Goal: Check status: Check status

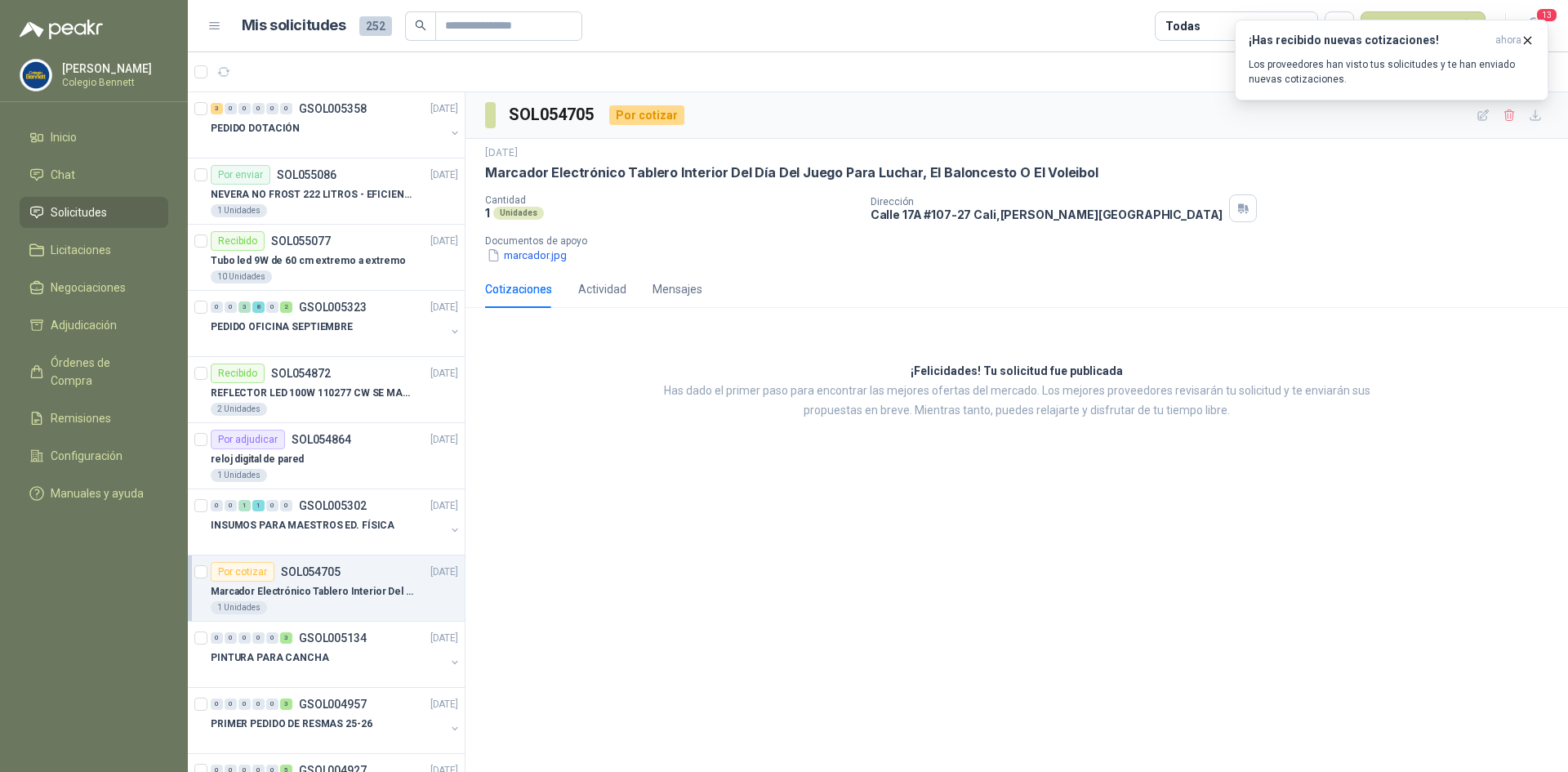
click at [86, 214] on span "Solicitudes" at bounding box center [78, 212] width 56 height 18
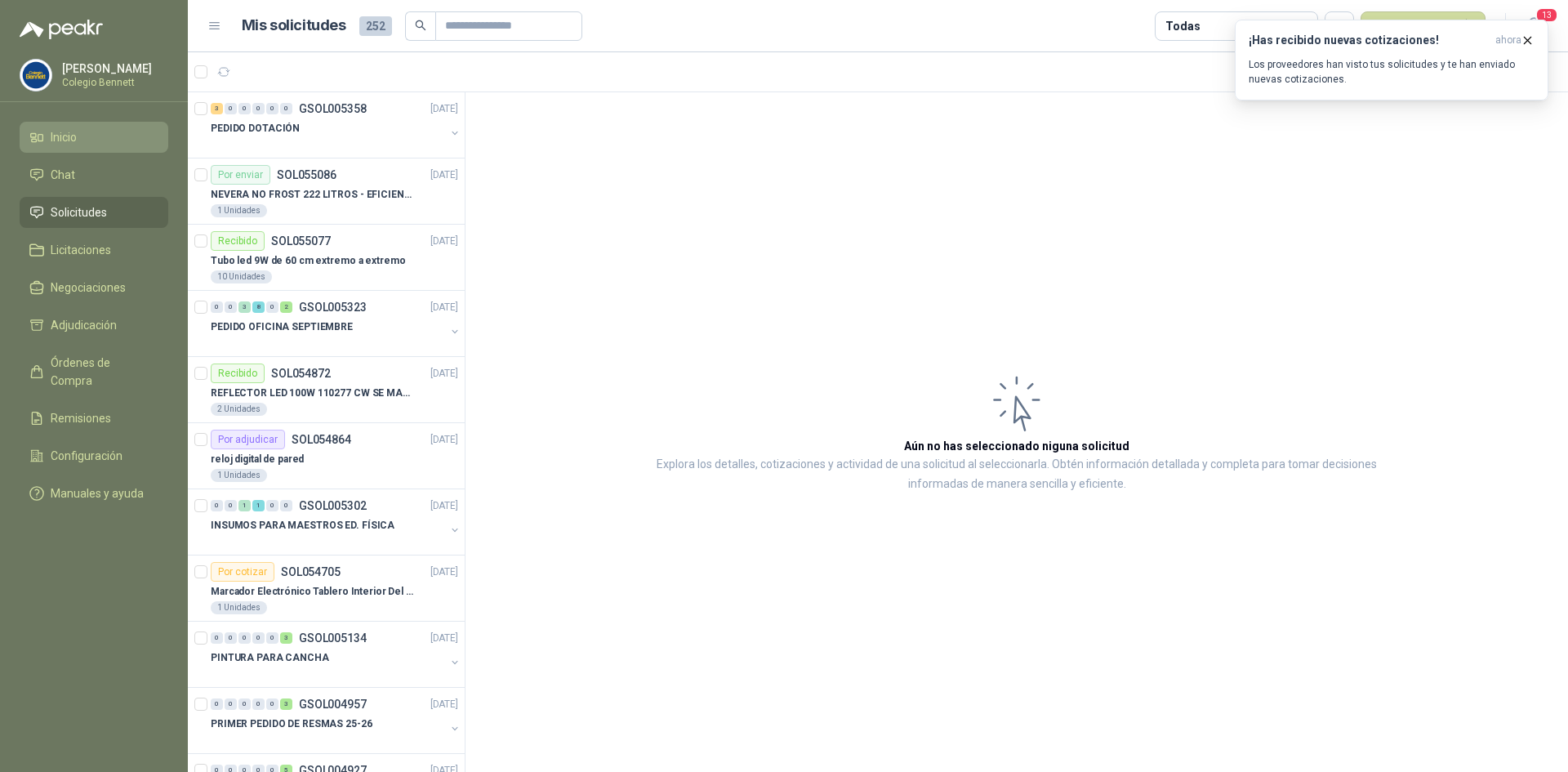
click at [62, 139] on span "Inicio" at bounding box center [63, 138] width 26 height 18
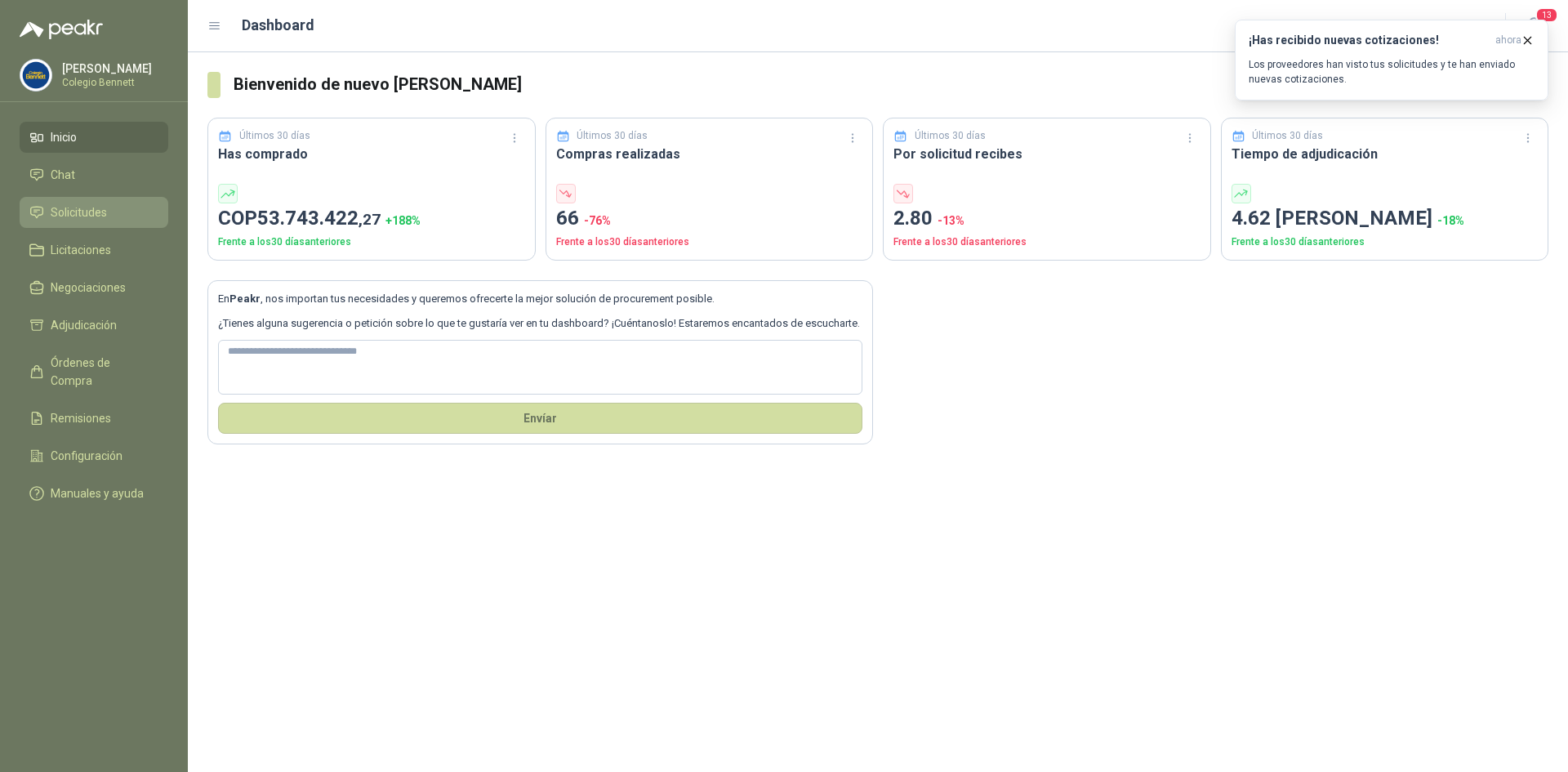
click at [78, 207] on span "Solicitudes" at bounding box center [78, 212] width 56 height 18
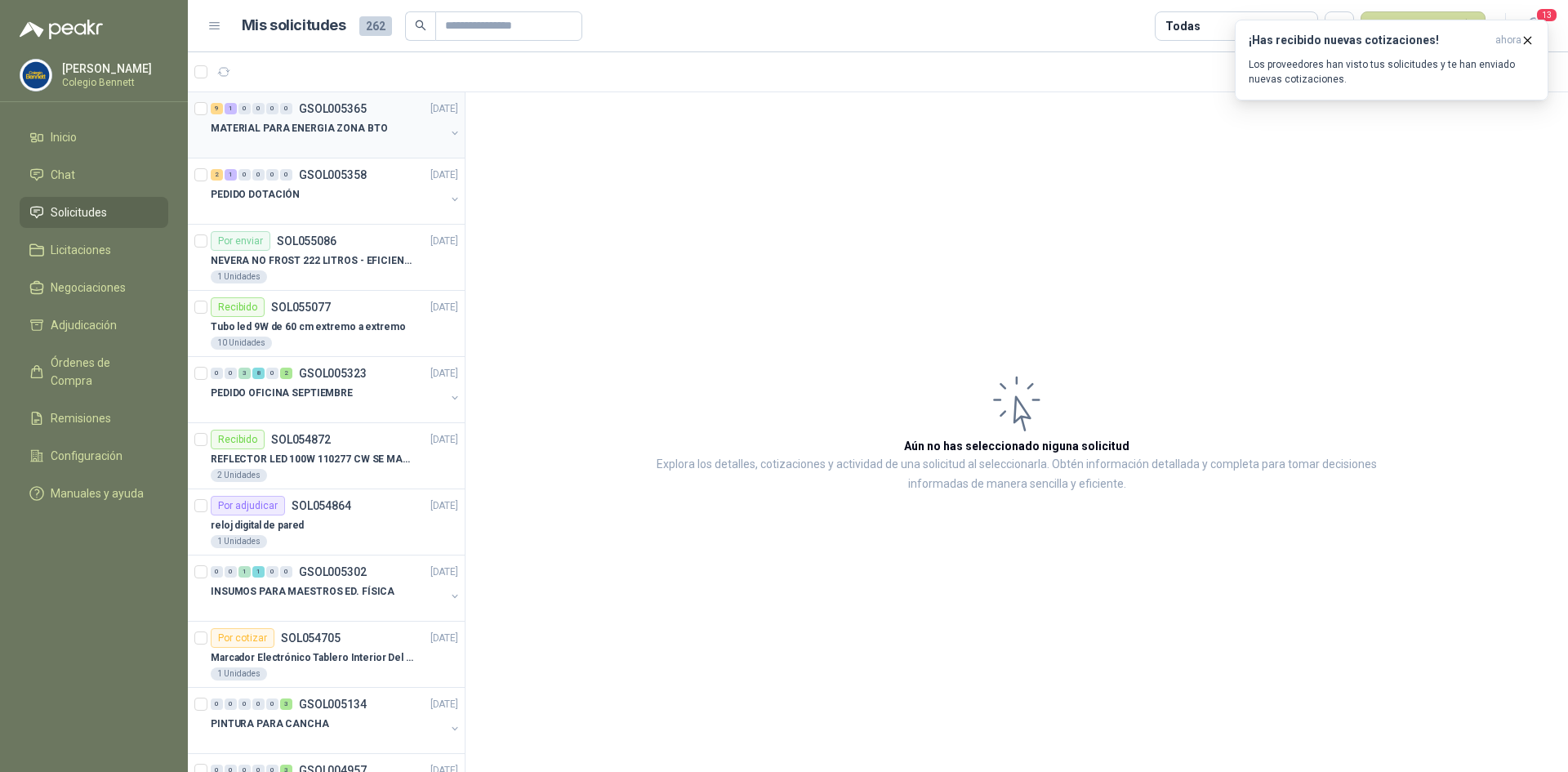
click at [308, 127] on p "MATERIAL PARA ENERGIA ZONA BTO" at bounding box center [299, 129] width 176 height 16
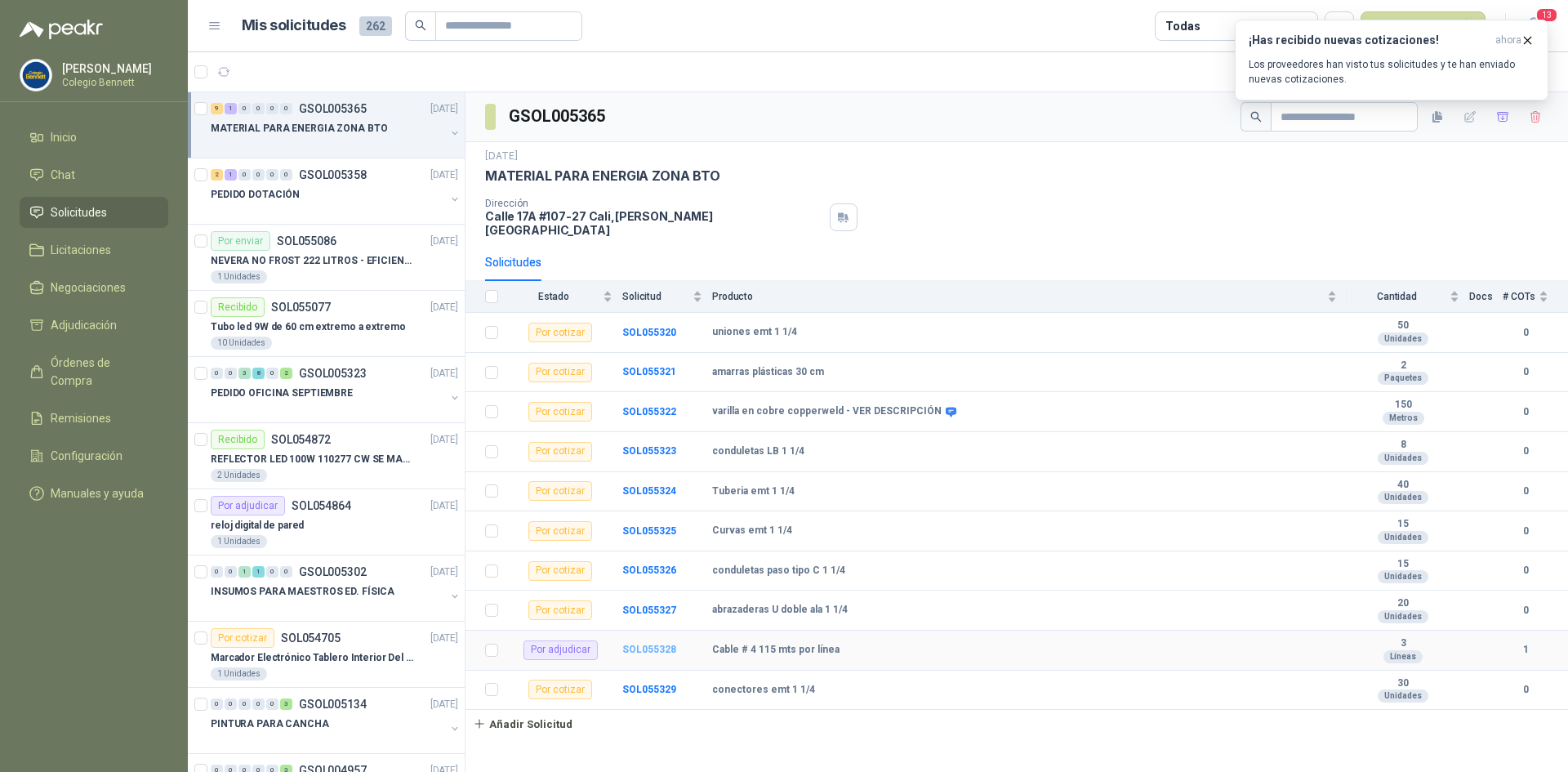
click at [643, 643] on b "SOL055328" at bounding box center [649, 649] width 53 height 12
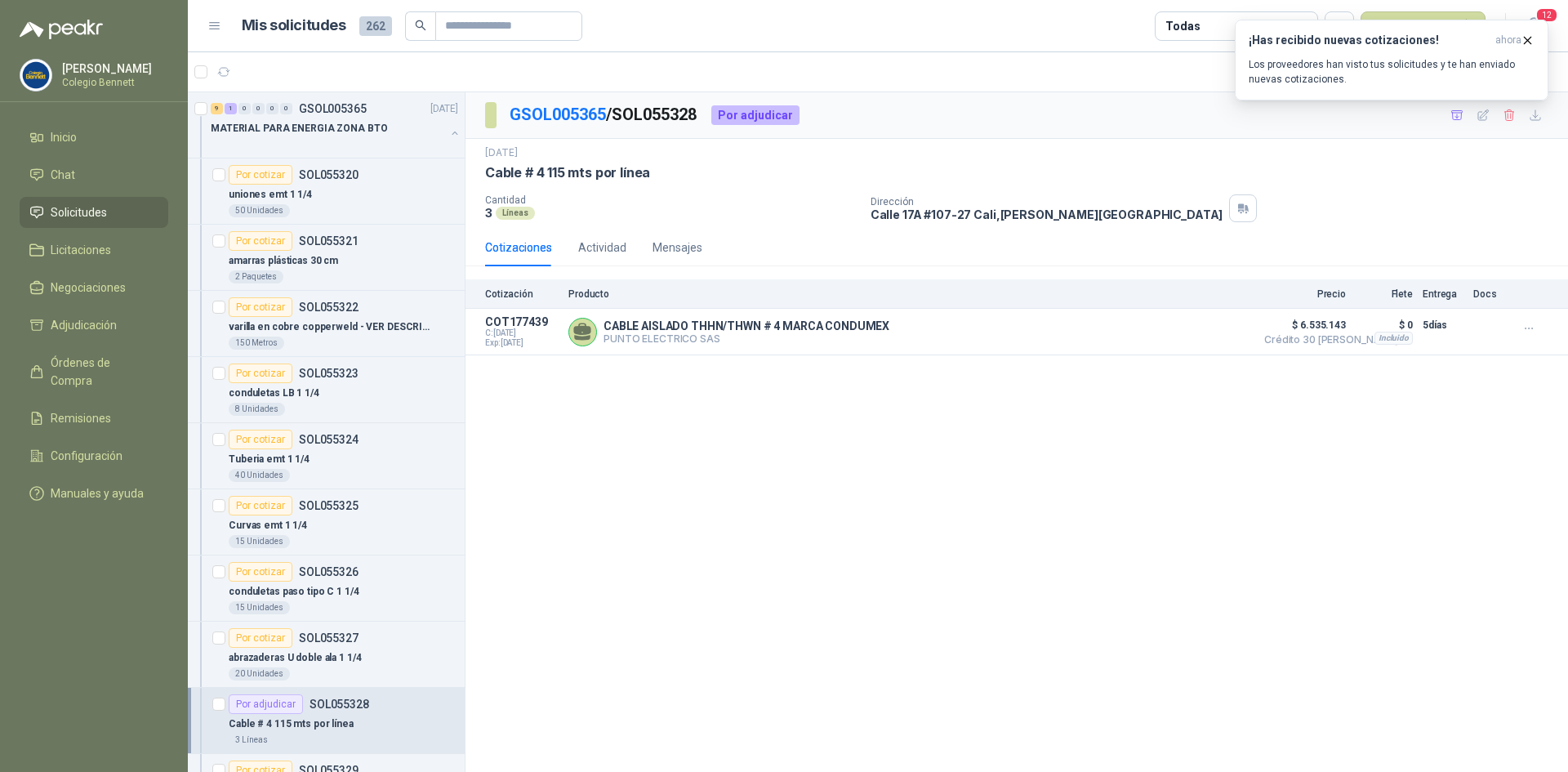
click at [64, 210] on span "Solicitudes" at bounding box center [78, 212] width 56 height 18
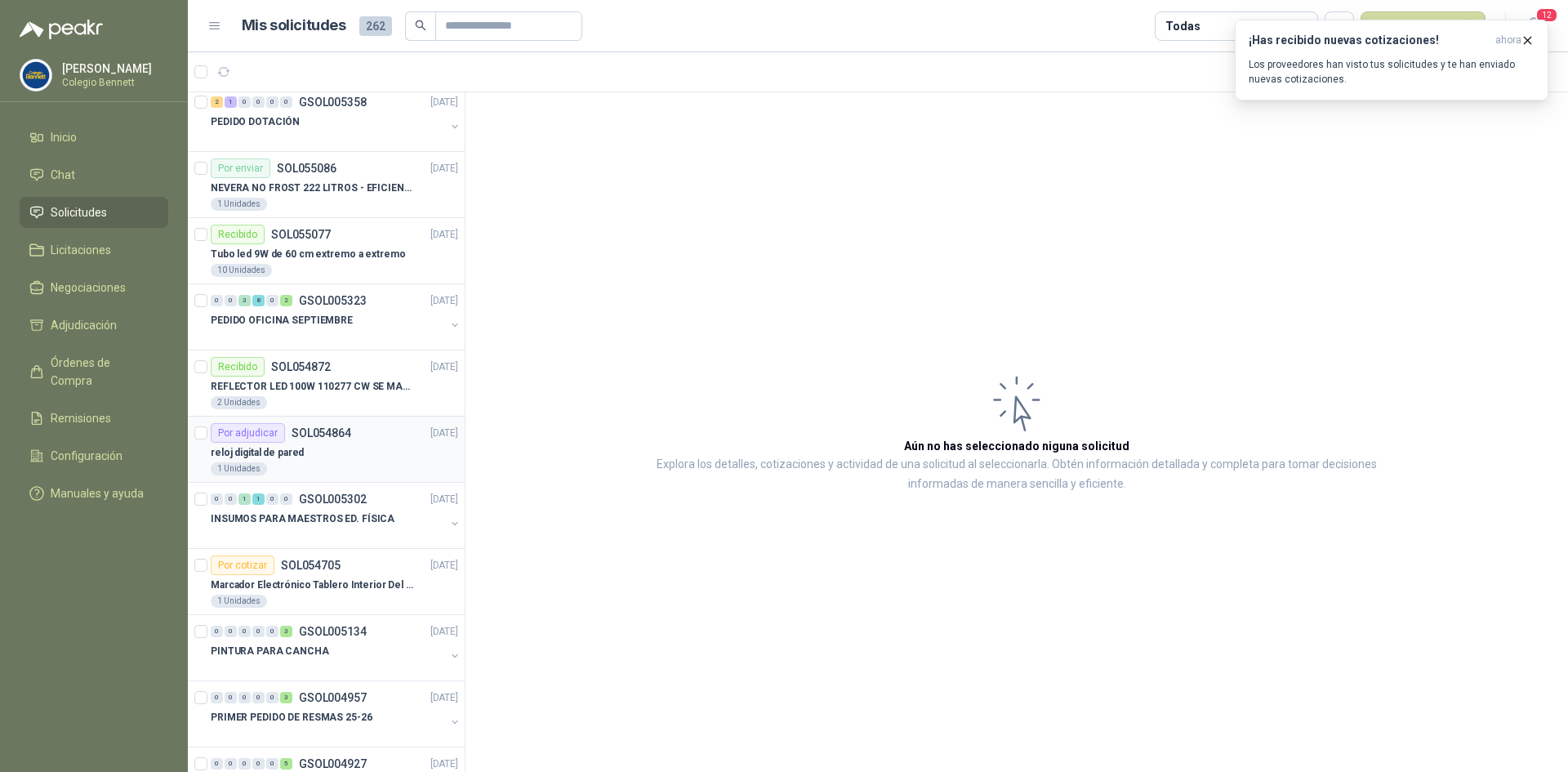
scroll to position [735, 0]
click at [80, 138] on li "Inicio" at bounding box center [94, 138] width 129 height 18
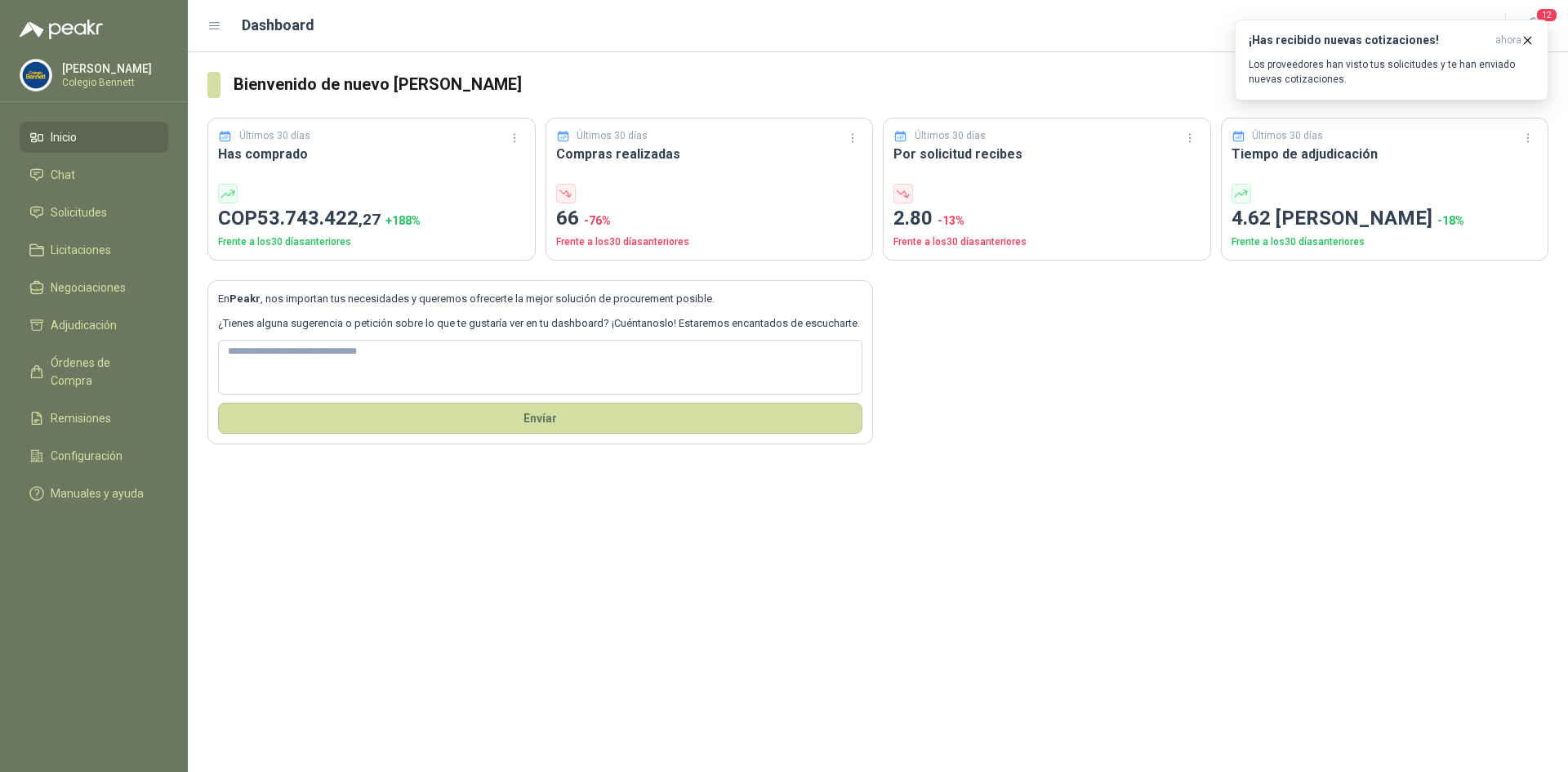
click at [82, 135] on li "Inicio" at bounding box center [94, 138] width 129 height 18
click at [59, 208] on span "Solicitudes" at bounding box center [78, 212] width 56 height 18
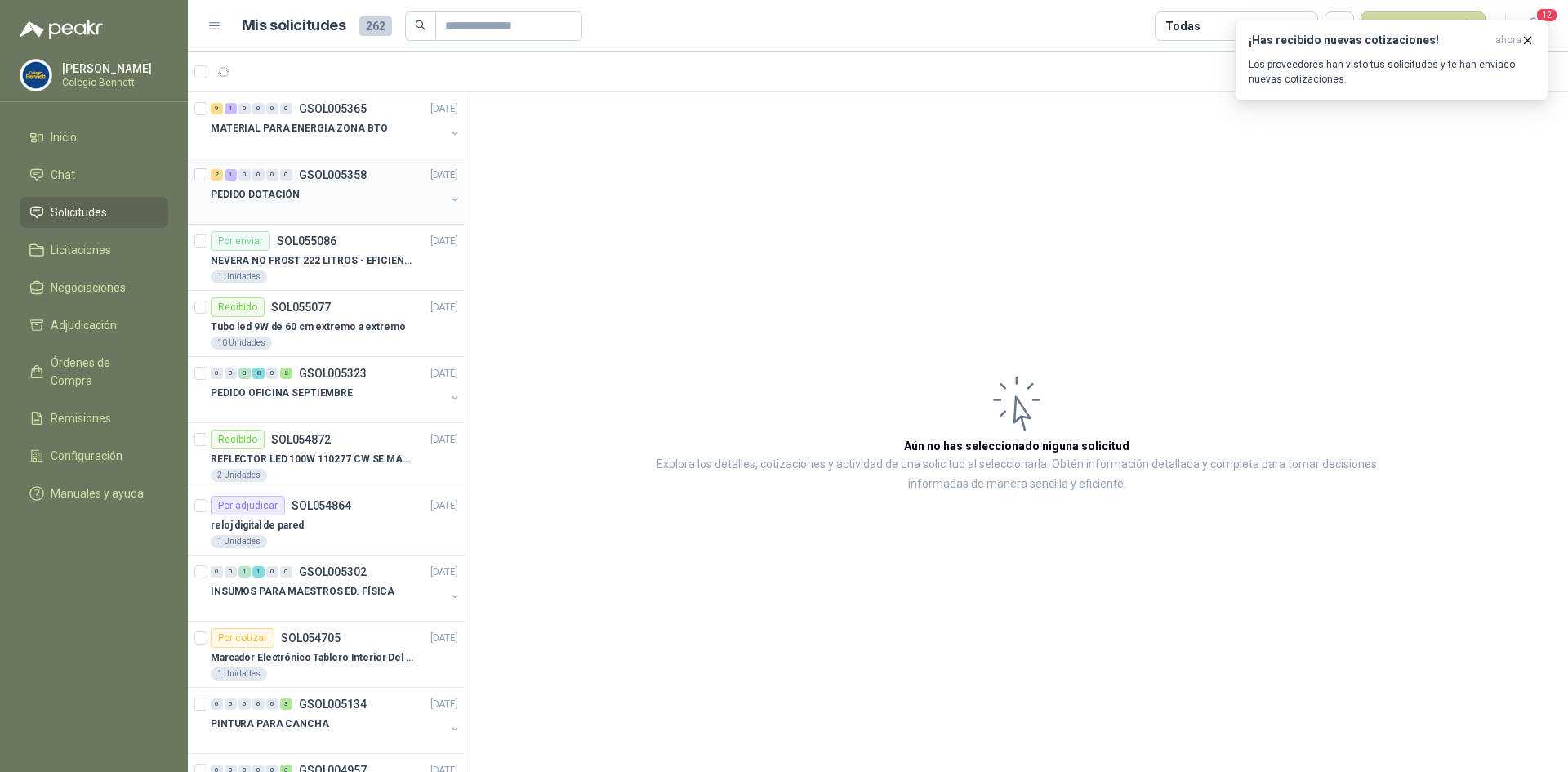
click at [362, 195] on div "PEDIDO DOTACIÓN" at bounding box center [328, 194] width 235 height 20
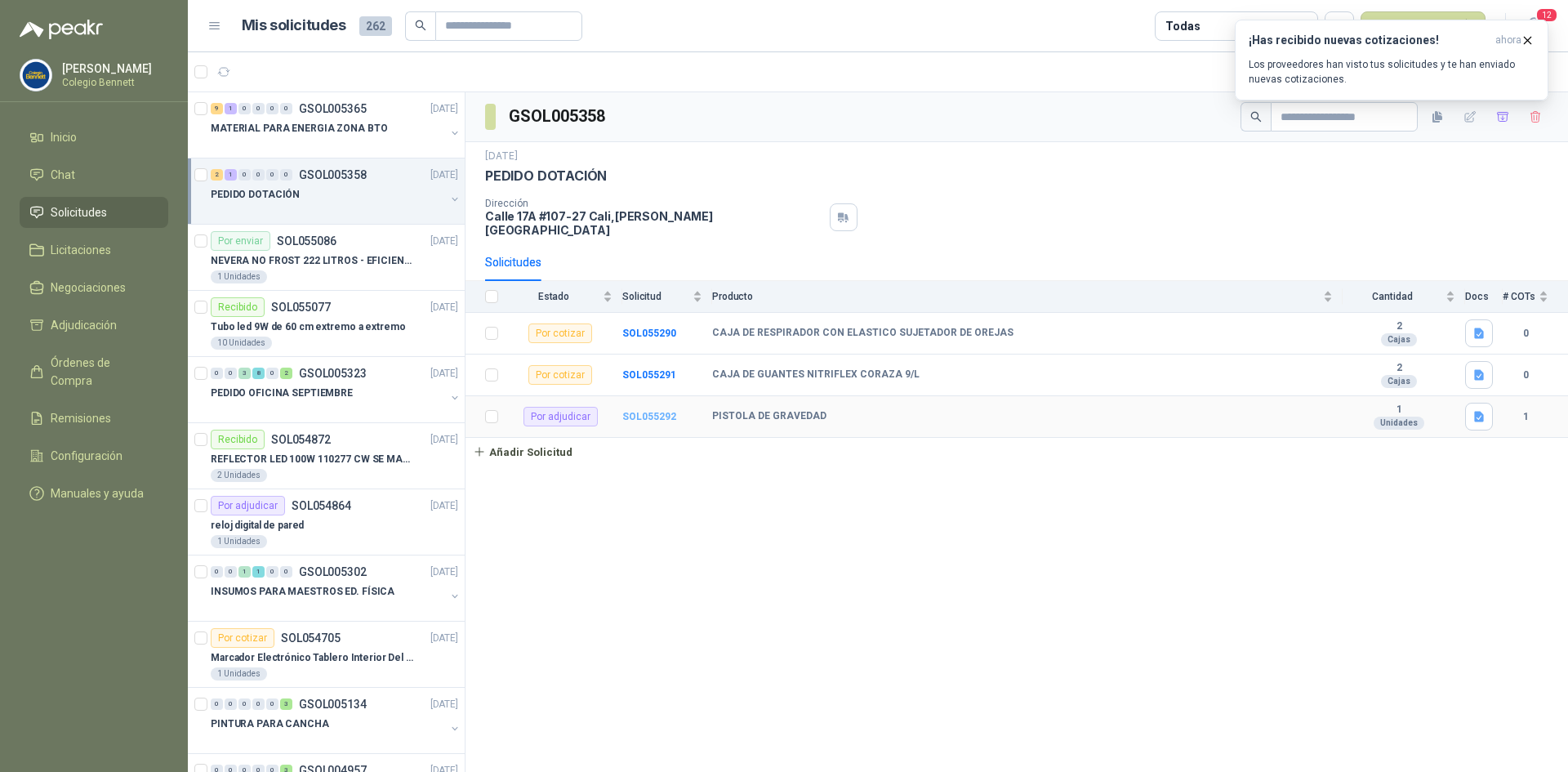
click at [635, 411] on b "SOL055292" at bounding box center [649, 417] width 53 height 12
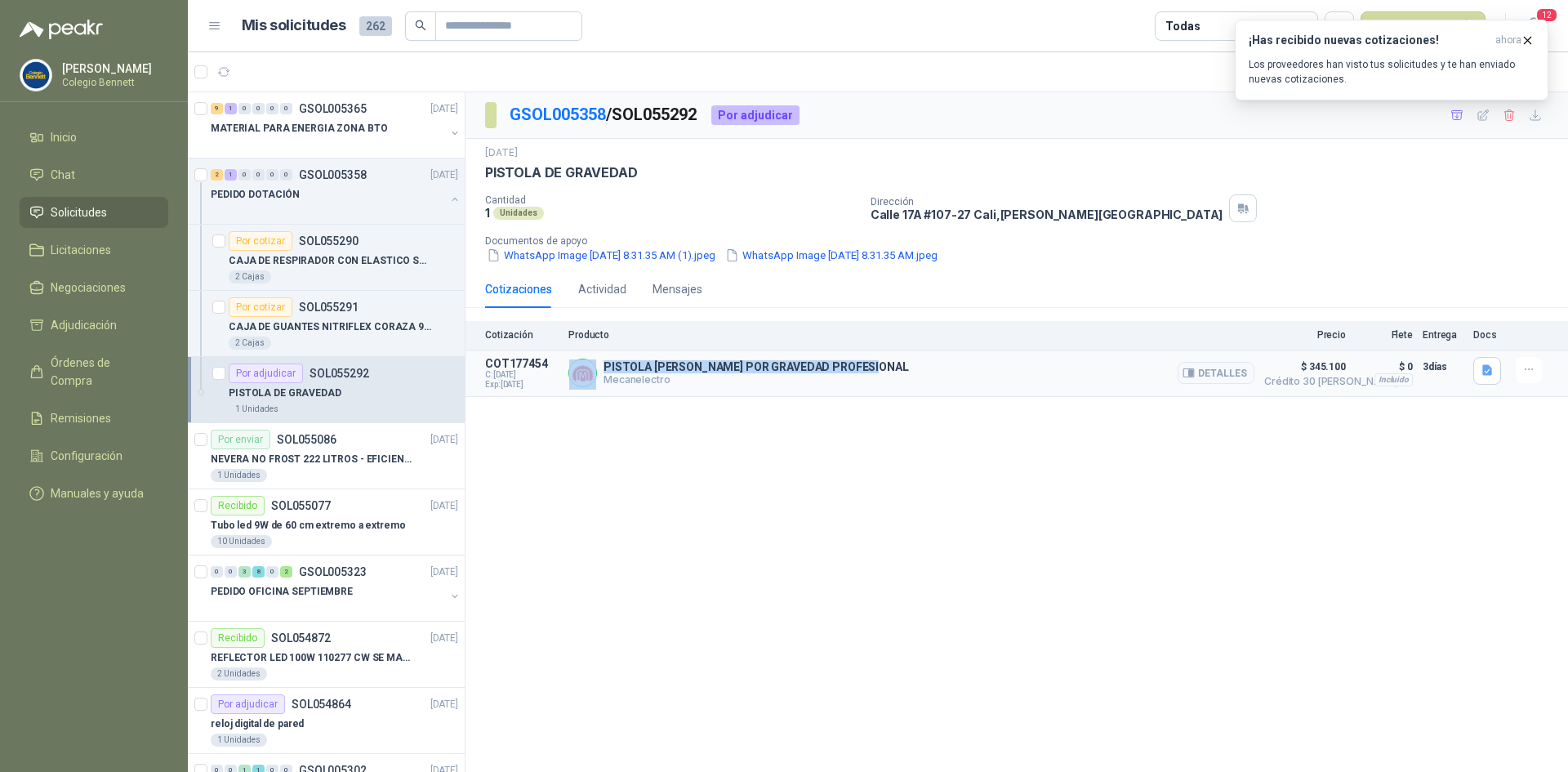
drag, startPoint x: 876, startPoint y: 363, endPoint x: 599, endPoint y: 367, distance: 277.0
click at [599, 367] on div "PISTOLA DE PINTAR POR GRAVEDAD PROFESIONAL Mecanelectro Detalles" at bounding box center [911, 373] width 686 height 33
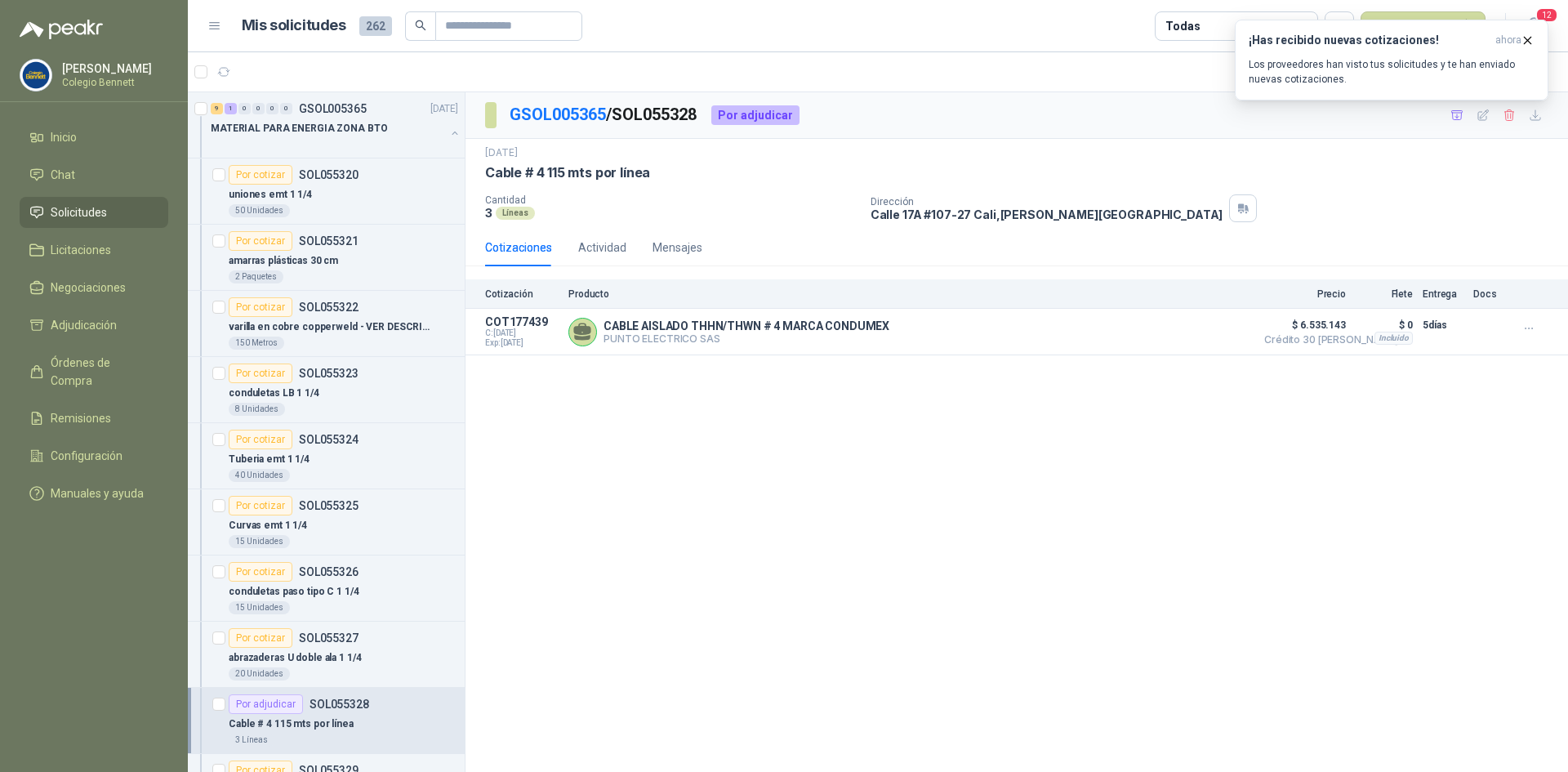
click at [50, 206] on span "Solicitudes" at bounding box center [78, 212] width 56 height 18
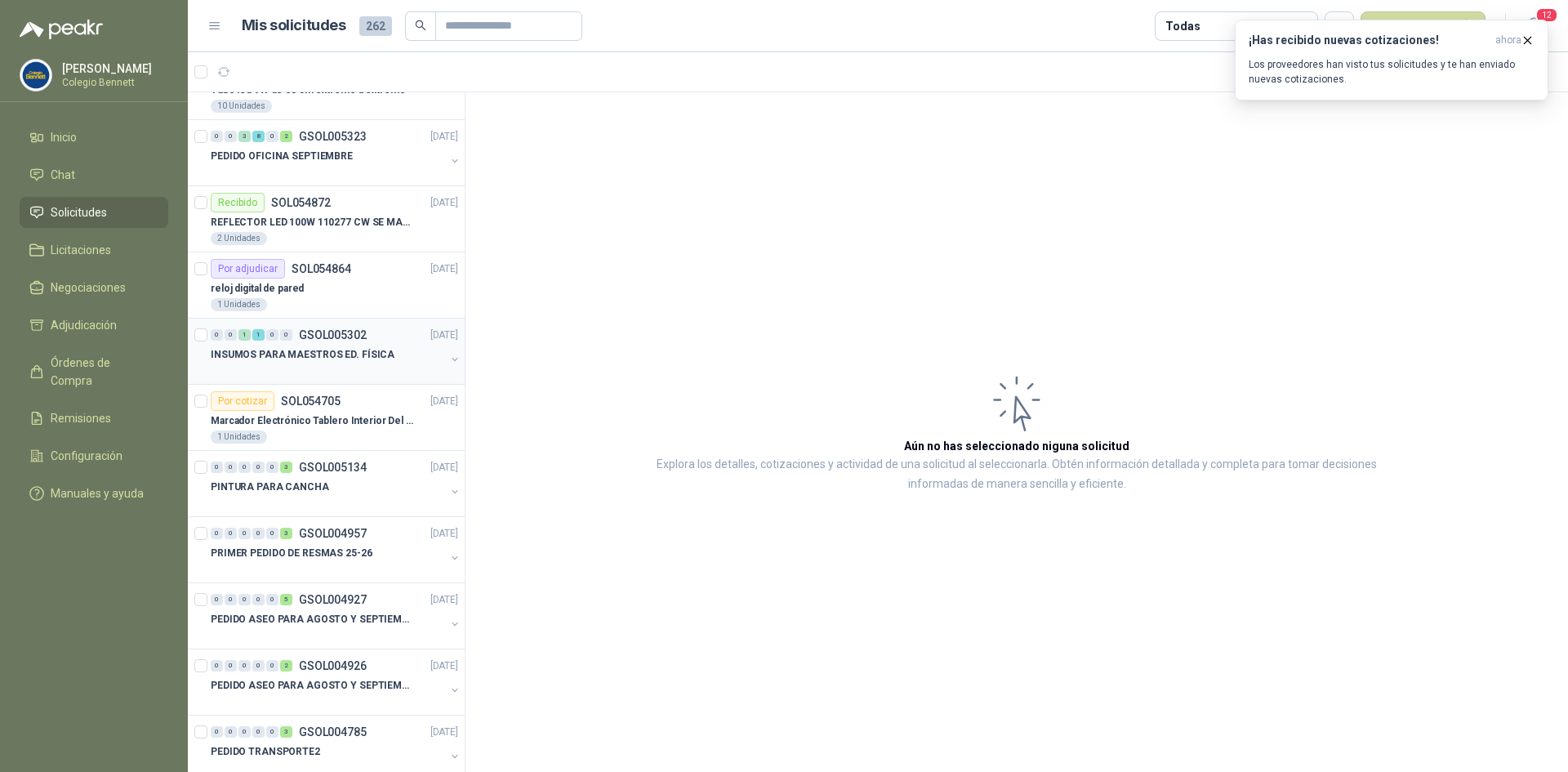
scroll to position [980, 0]
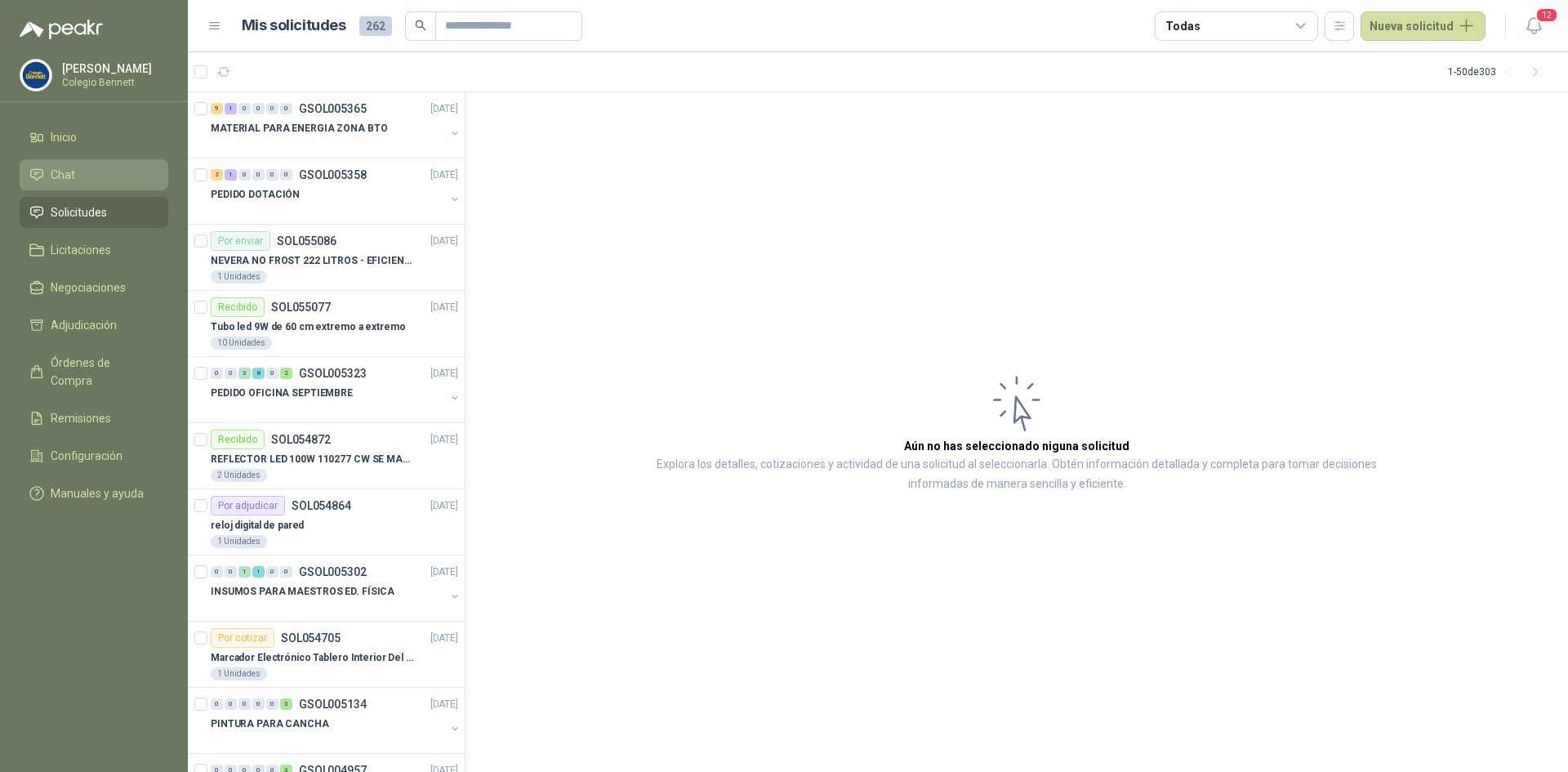
drag, startPoint x: 67, startPoint y: 134, endPoint x: 63, endPoint y: 161, distance: 27.3
click at [67, 134] on span "Inicio" at bounding box center [63, 138] width 26 height 18
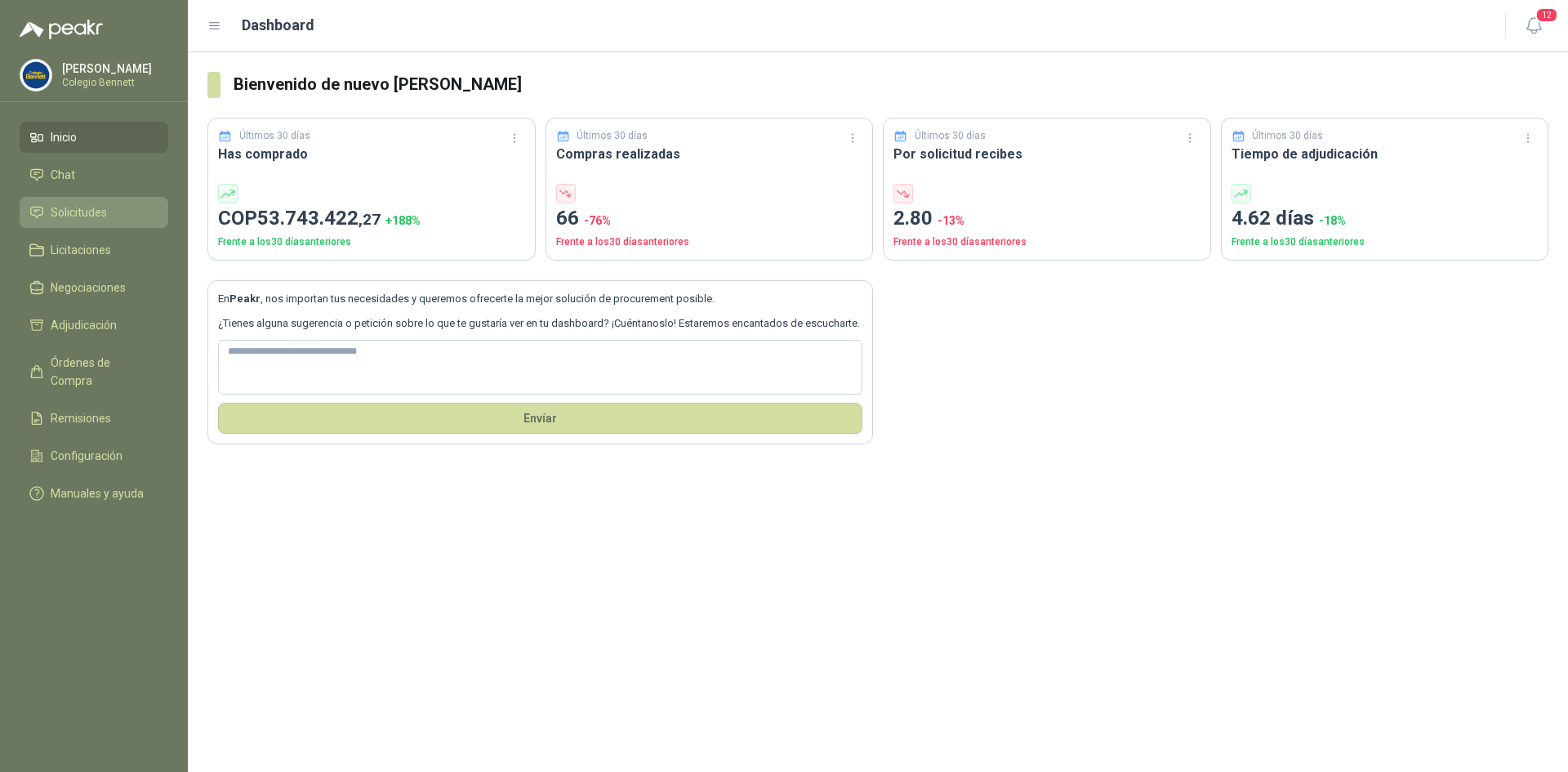
click at [51, 206] on span "Solicitudes" at bounding box center [78, 212] width 56 height 18
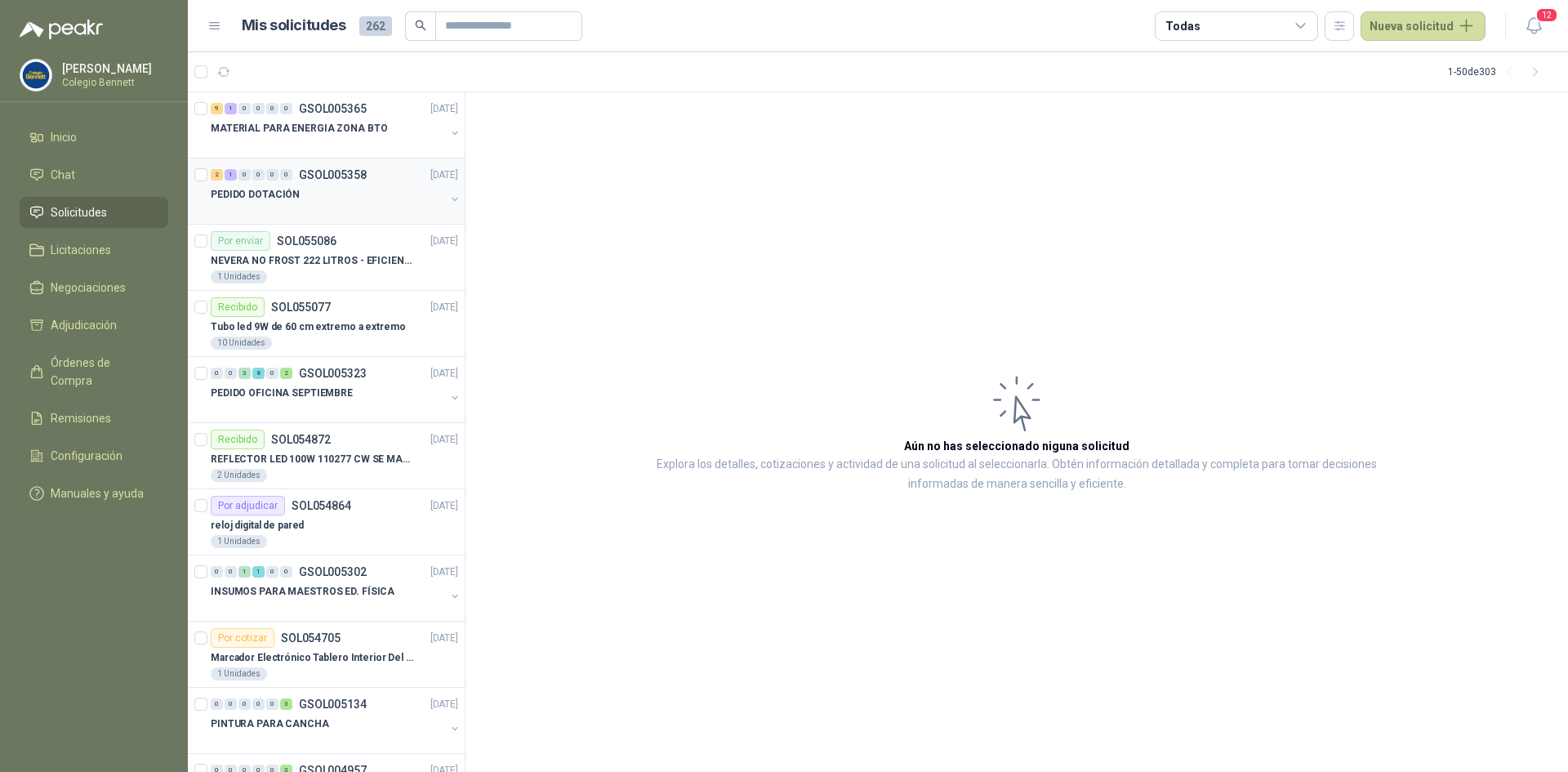
click at [332, 171] on p "GSOL005358" at bounding box center [333, 175] width 67 height 12
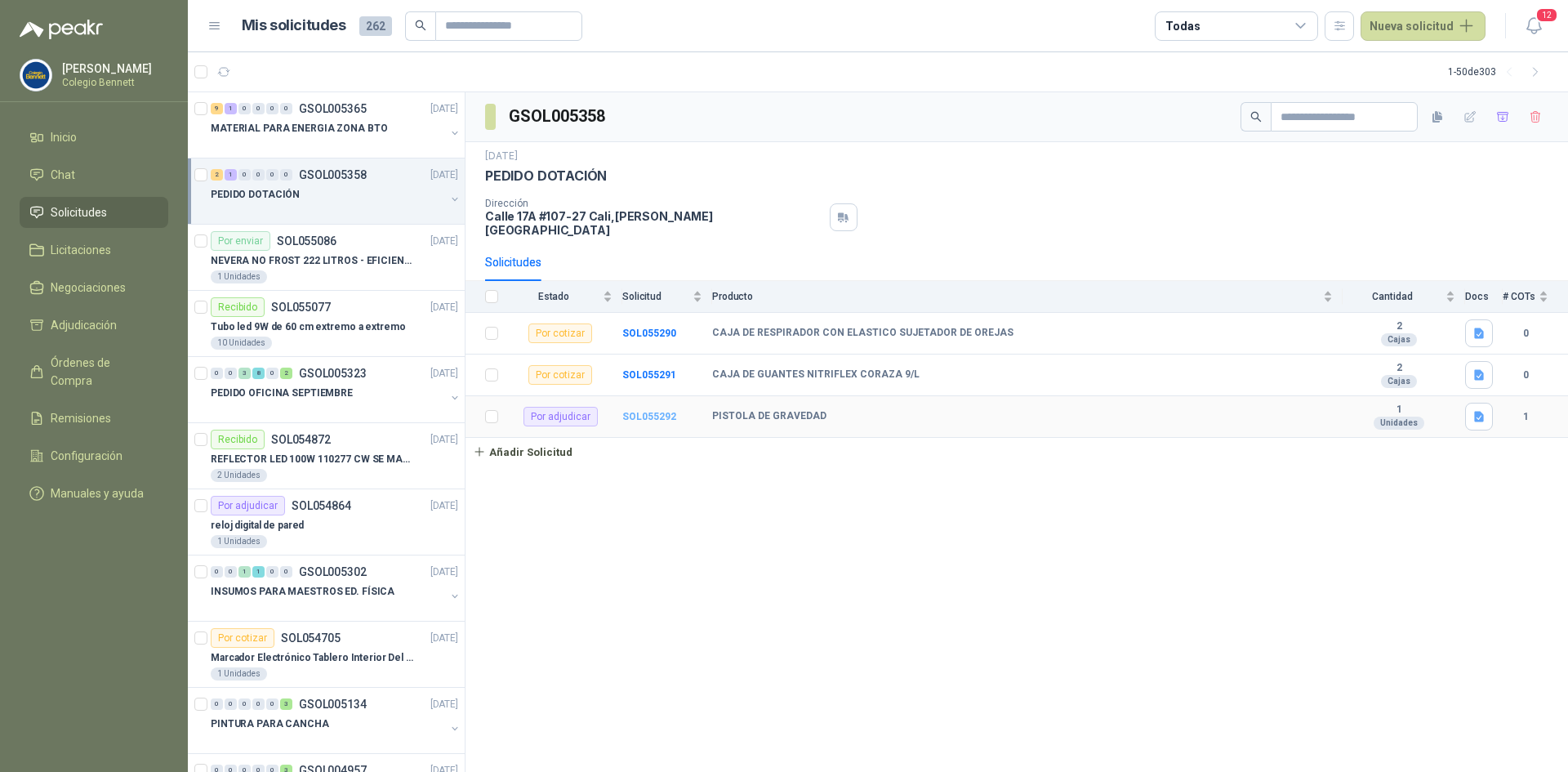
click at [658, 411] on b "SOL055292" at bounding box center [649, 417] width 53 height 12
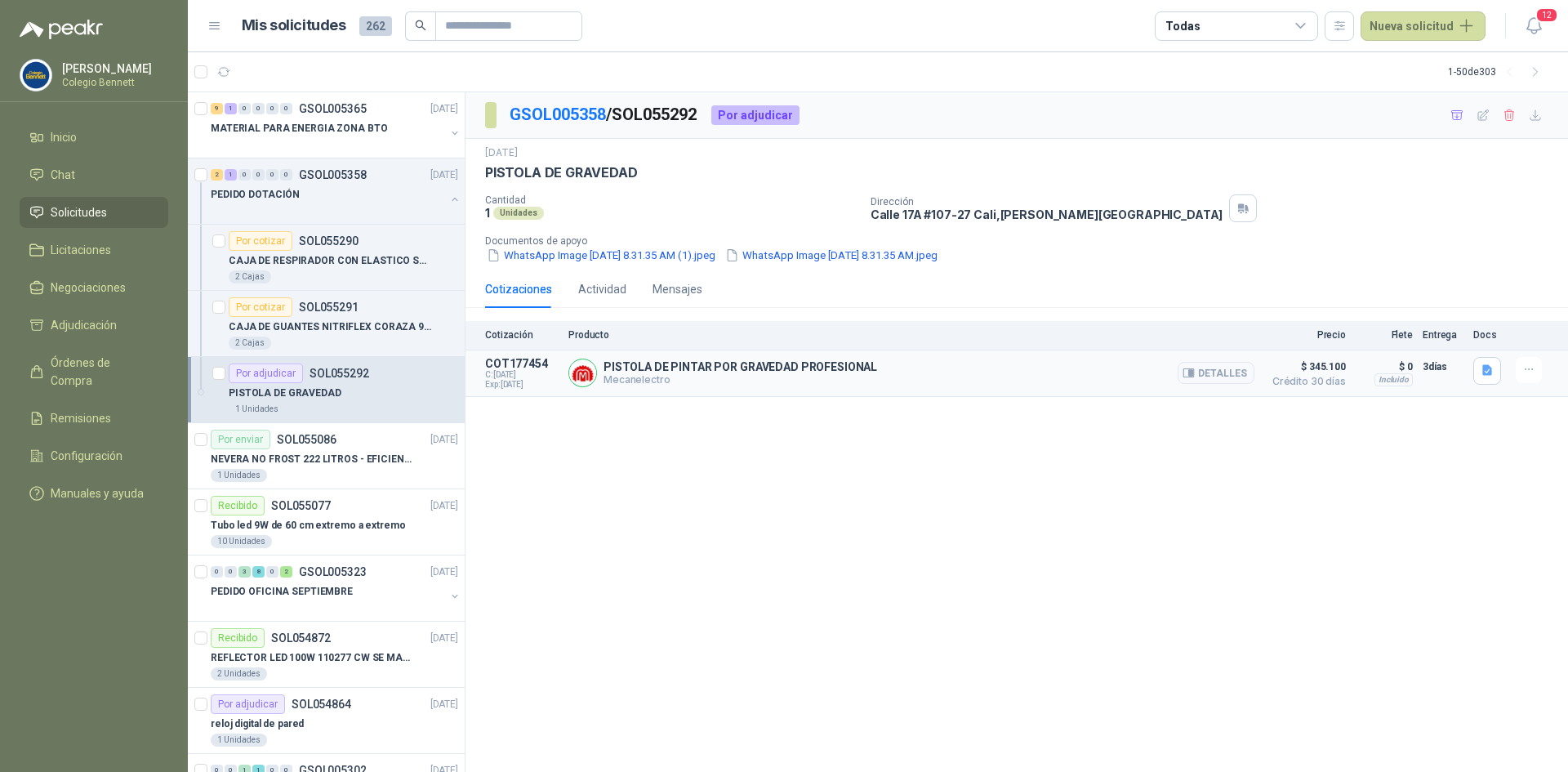
click at [698, 375] on p "Mecanelectro" at bounding box center [740, 379] width 273 height 12
click at [1235, 379] on button "Detalles" at bounding box center [1217, 373] width 77 height 22
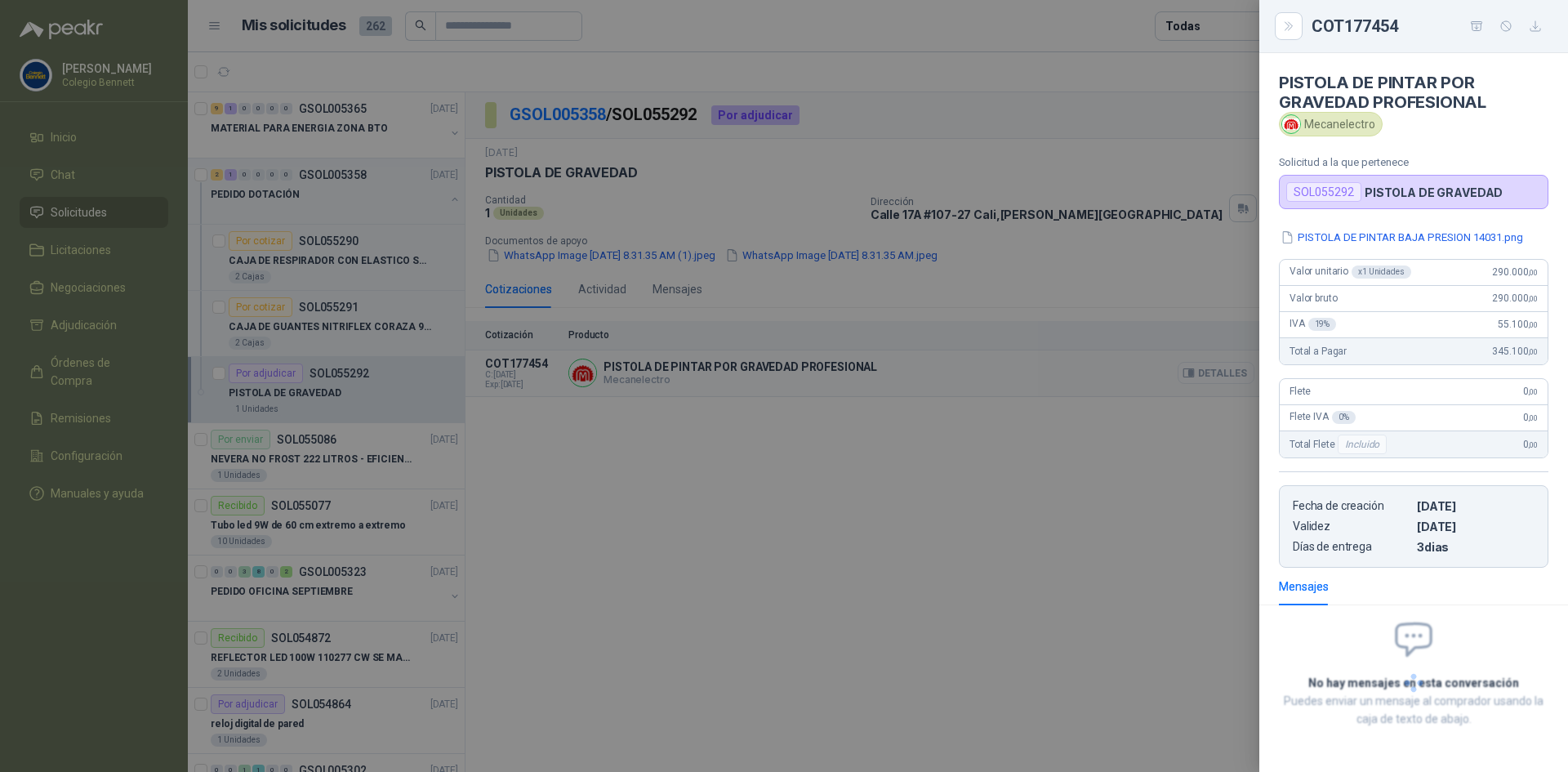
scroll to position [7, 0]
